Goal: Task Accomplishment & Management: Manage account settings

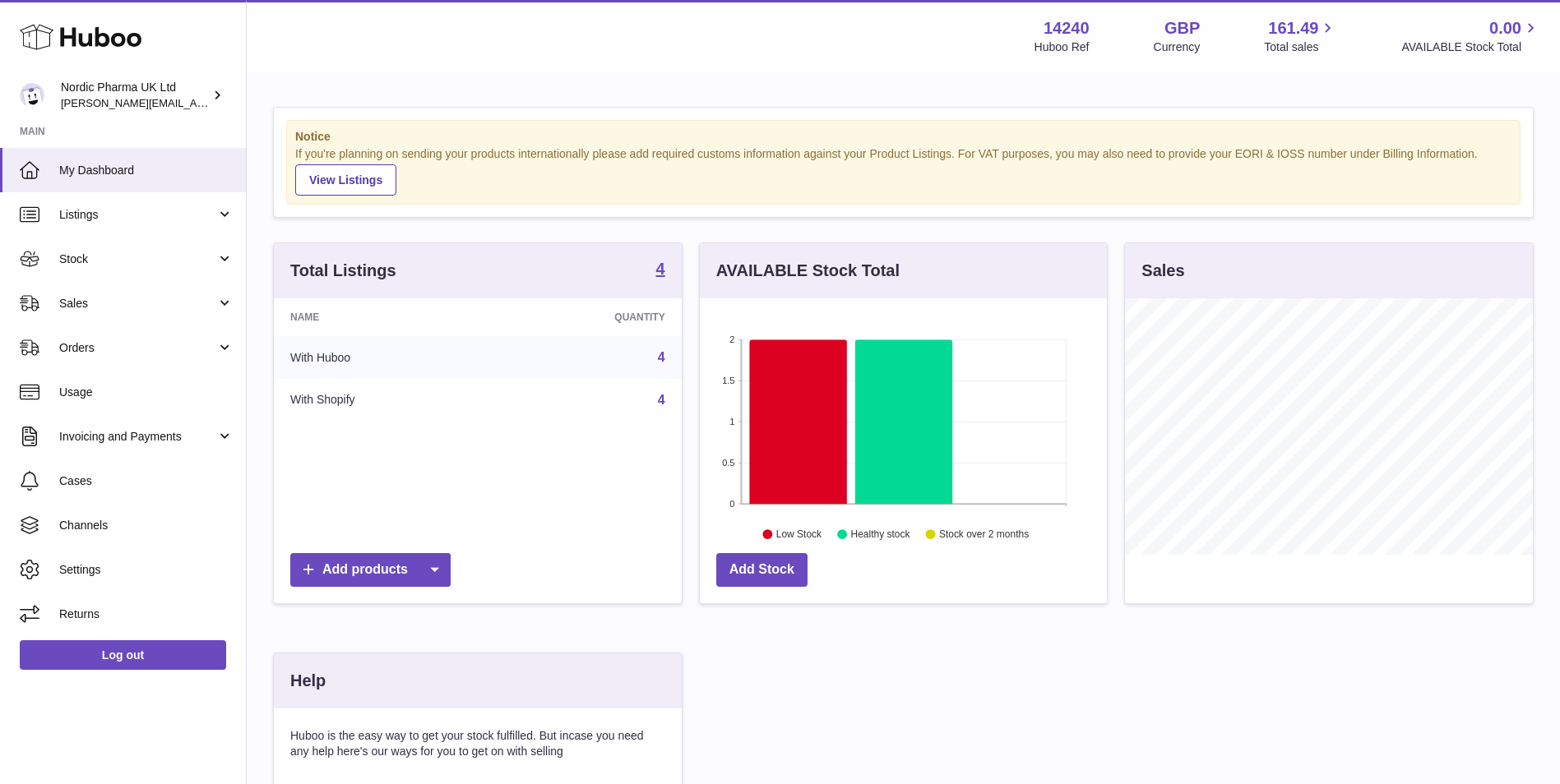
scroll to position [257, 407]
click at [77, 259] on span "Stock" at bounding box center [138, 259] width 157 height 16
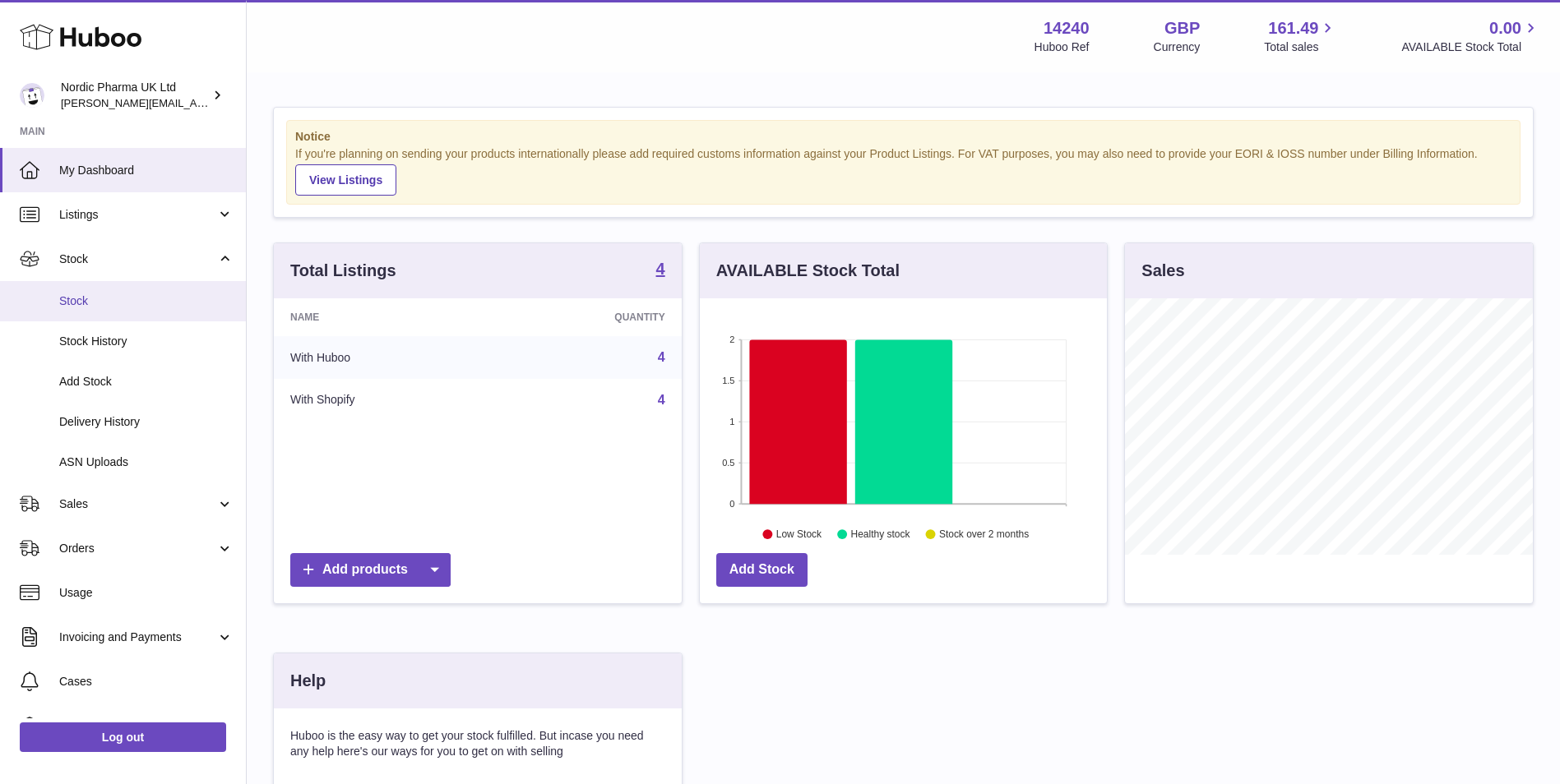
click at [67, 300] on span "Stock" at bounding box center [146, 301] width 175 height 16
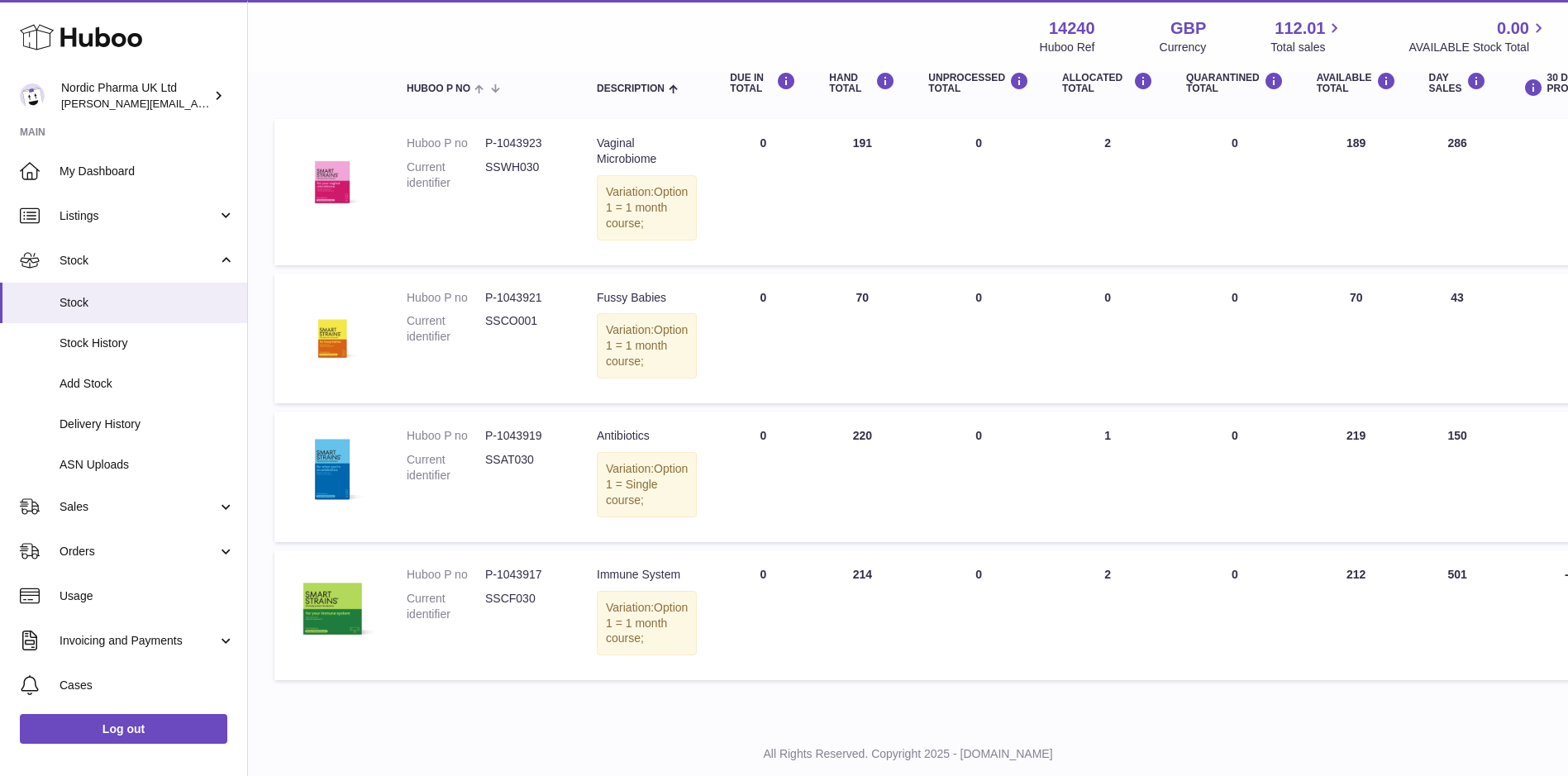
scroll to position [248, 0]
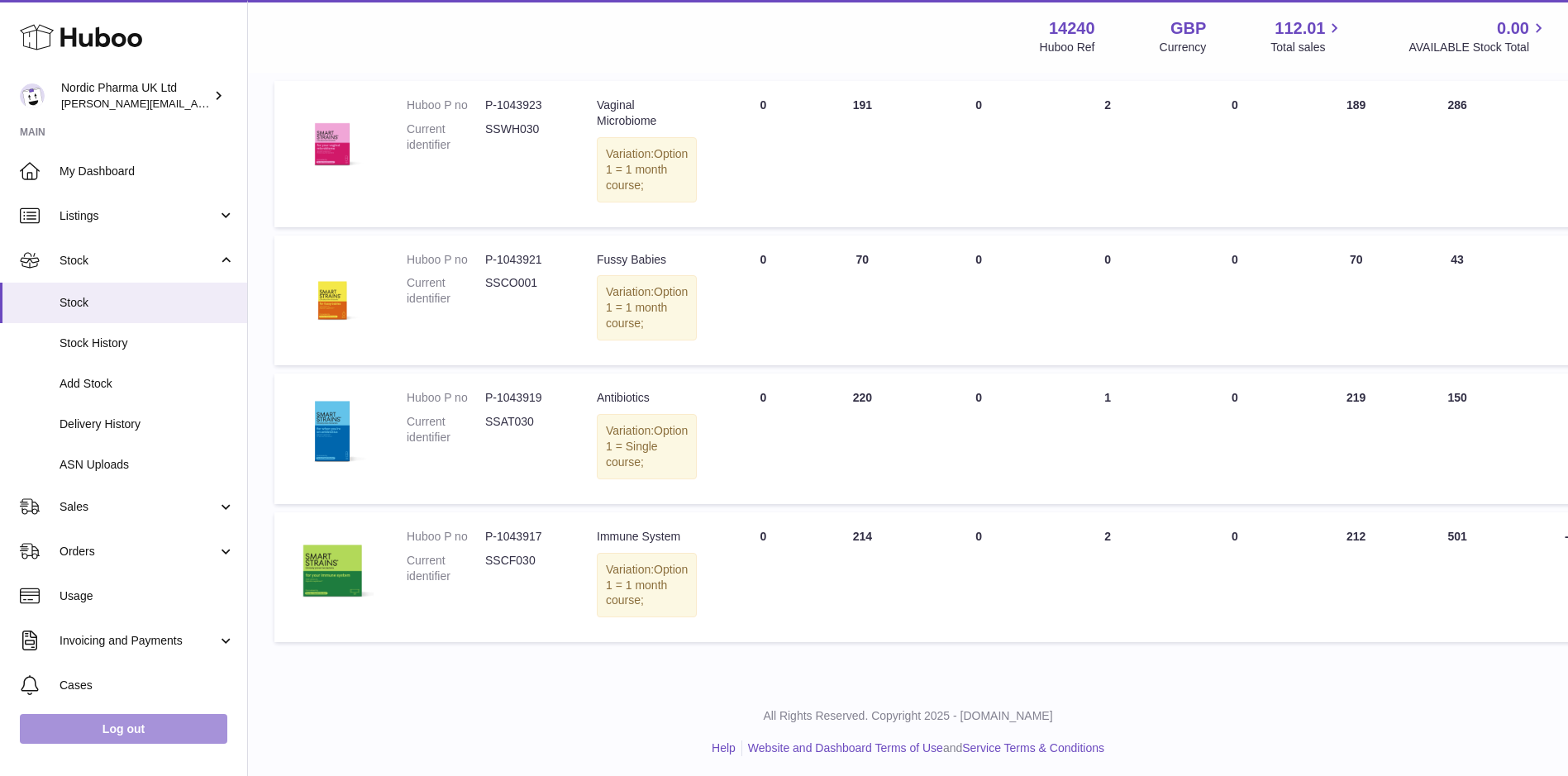
click at [136, 739] on link "Log out" at bounding box center [123, 729] width 207 height 30
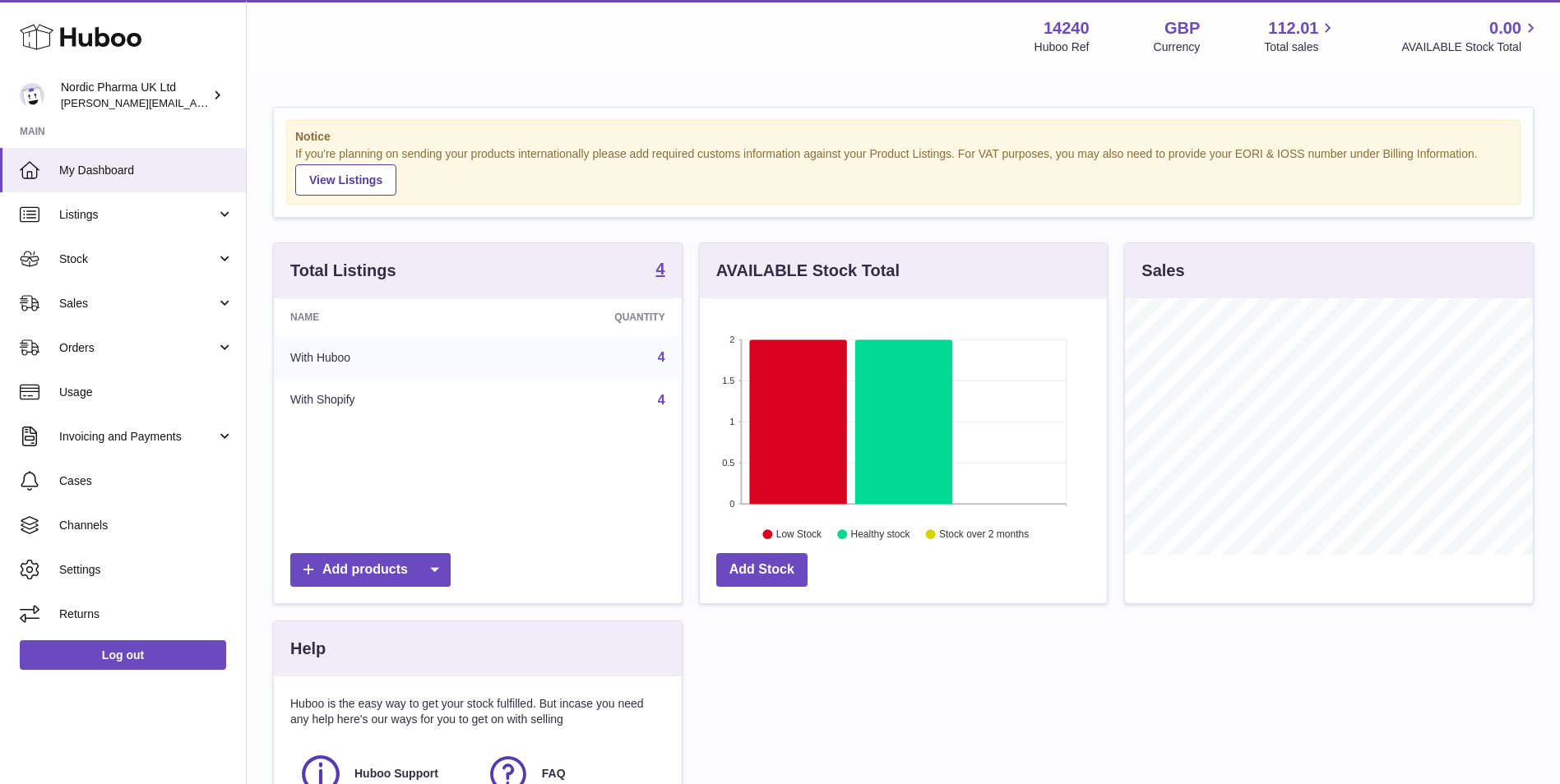
scroll to position [257, 407]
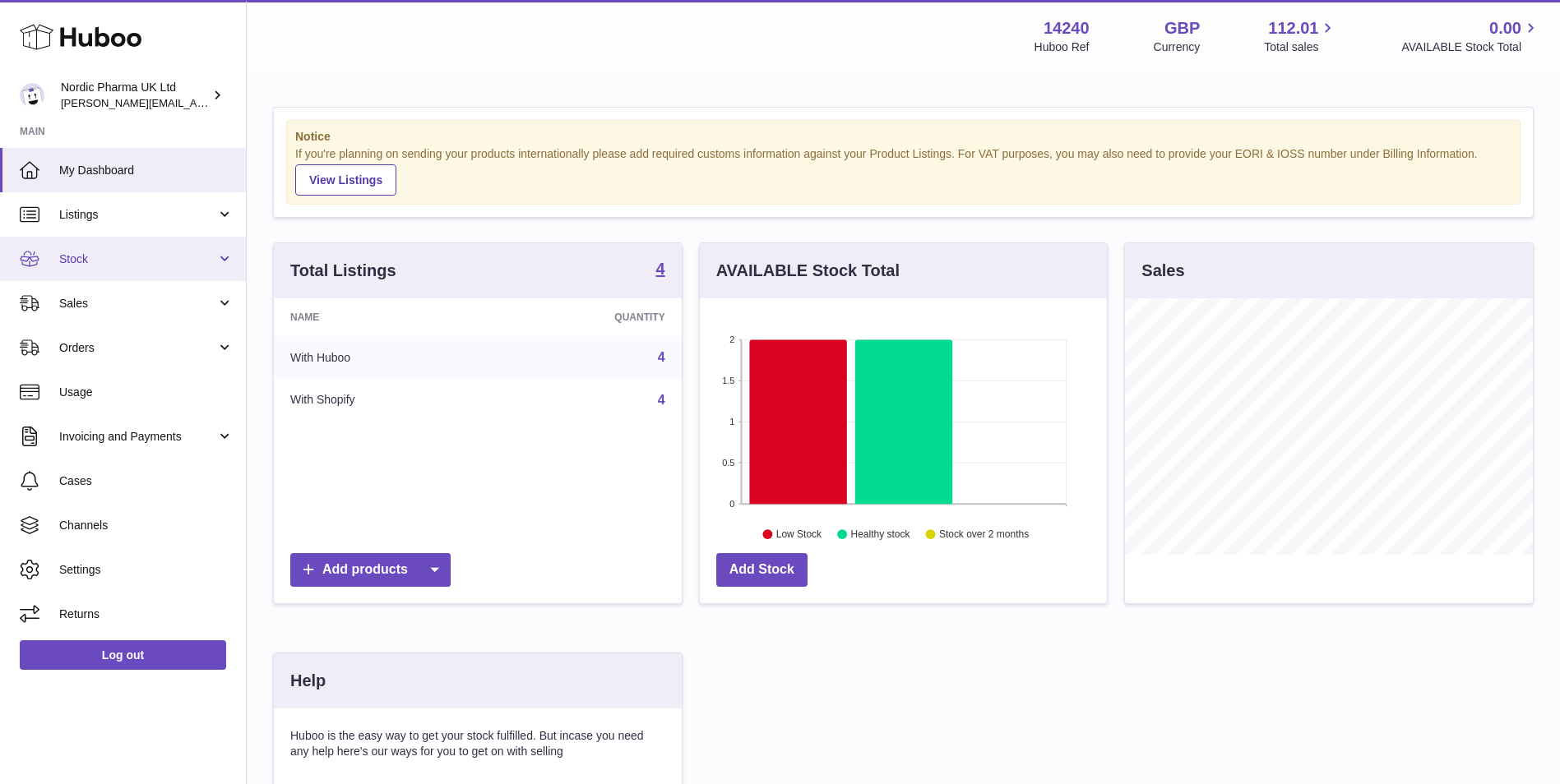
click at [111, 257] on span "Stock" at bounding box center [138, 259] width 157 height 16
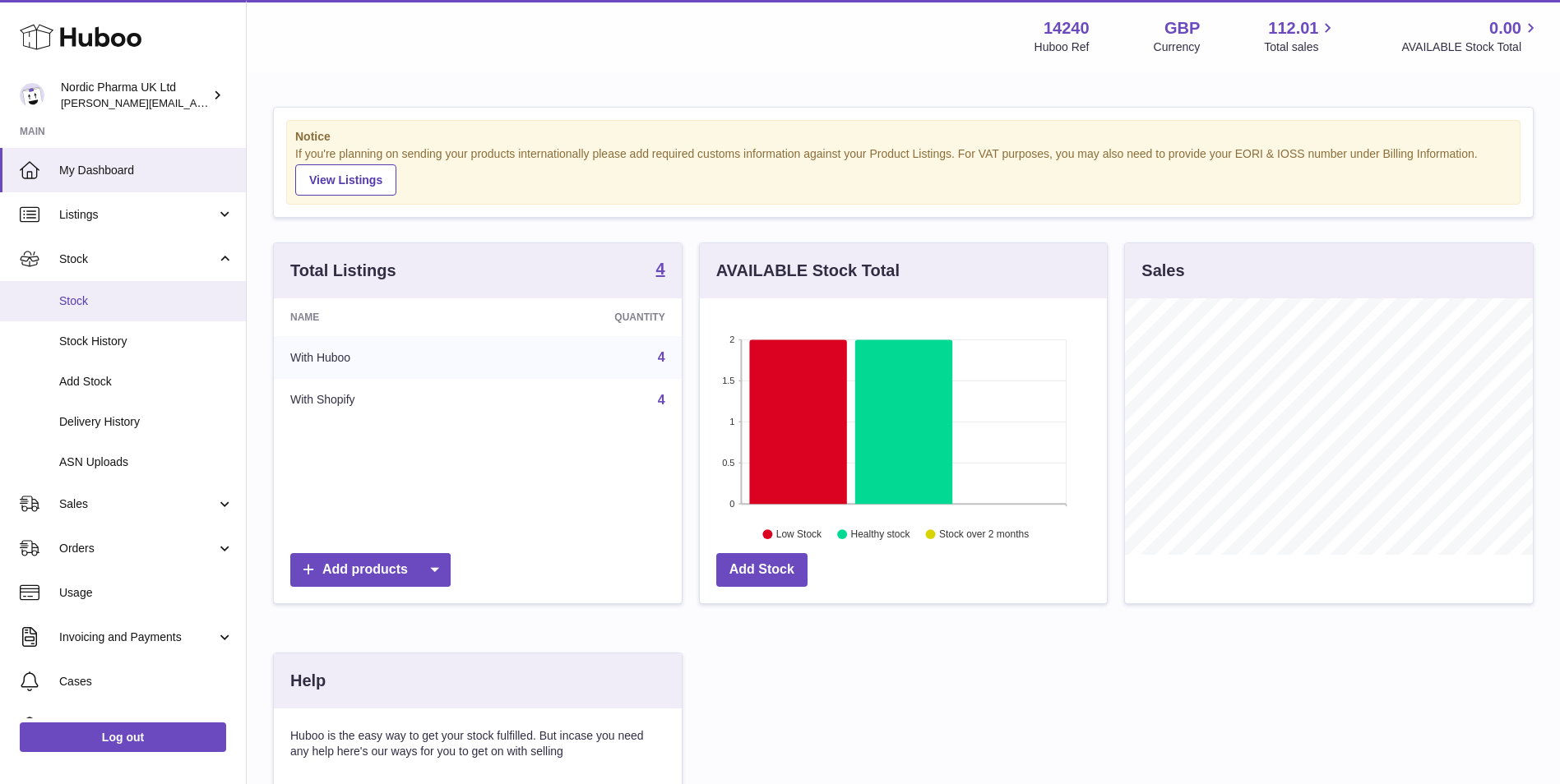
click at [105, 309] on link "Stock" at bounding box center [123, 301] width 246 height 41
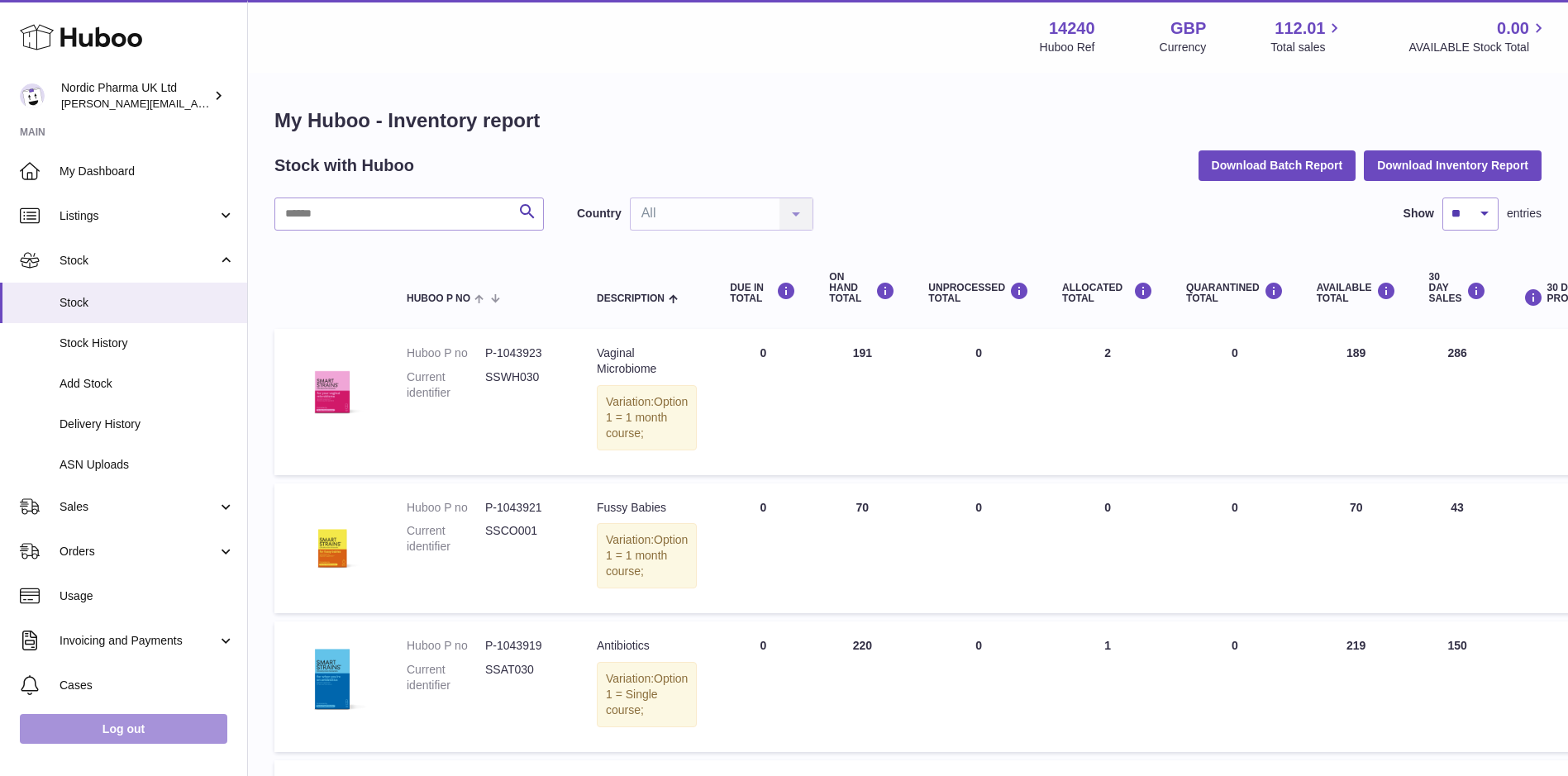
click at [93, 740] on link "Log out" at bounding box center [123, 729] width 207 height 30
